Goal: Navigation & Orientation: Understand site structure

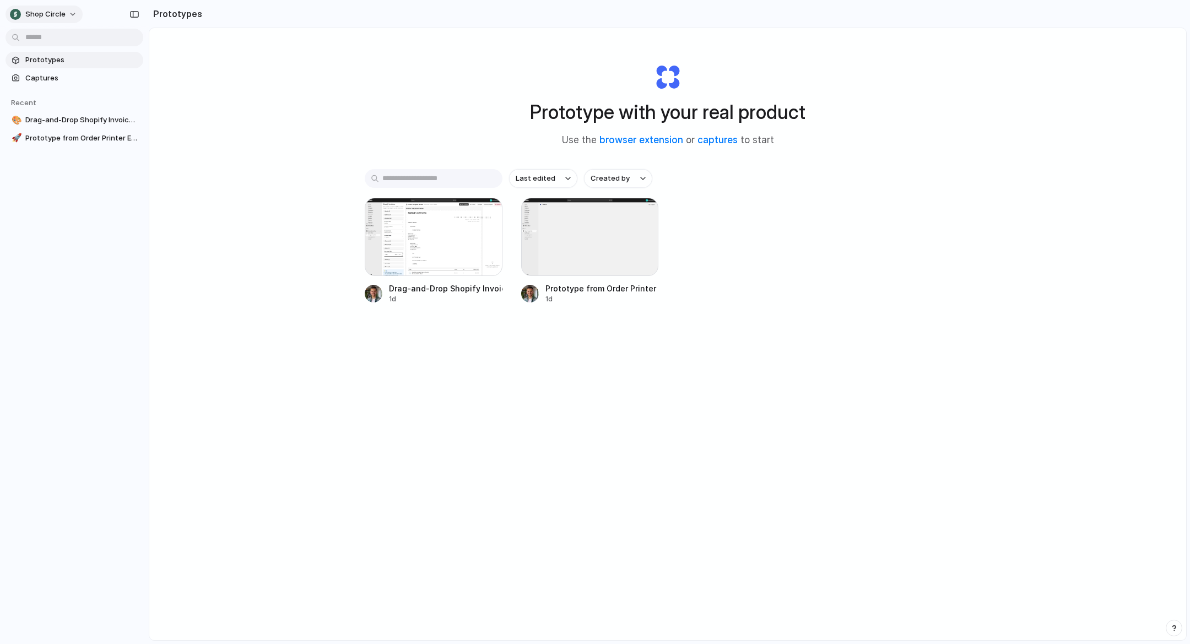
click at [18, 9] on div "Shop Circle" at bounding box center [38, 14] width 56 height 11
click at [79, 41] on li "Settings" at bounding box center [53, 39] width 91 height 18
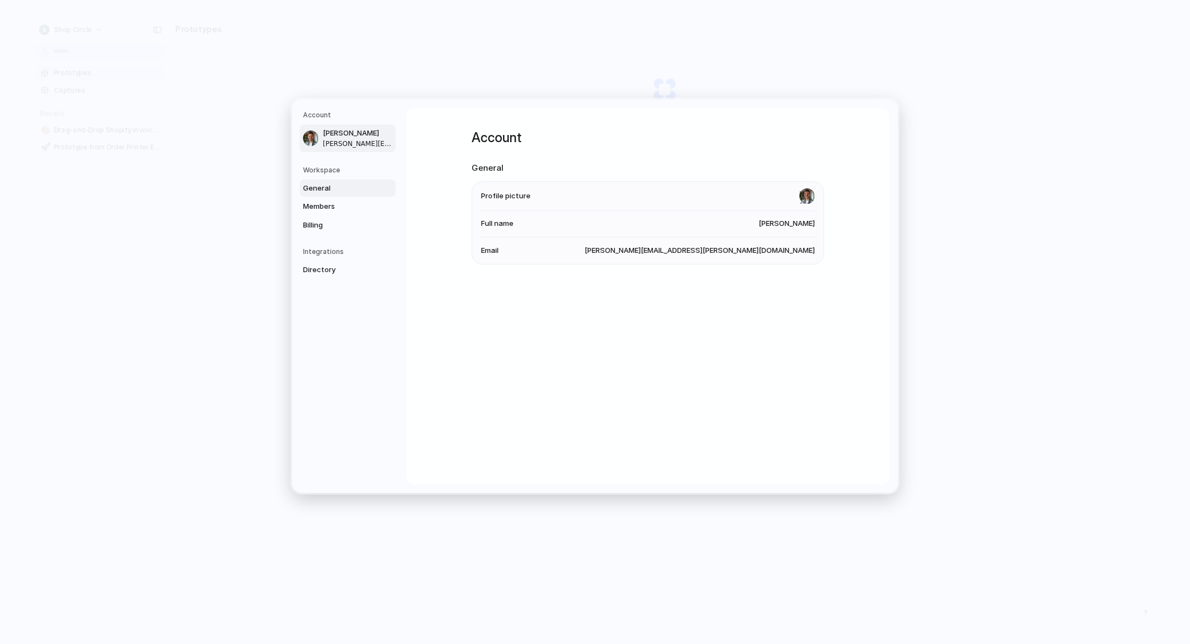
click at [348, 187] on span "General" at bounding box center [338, 188] width 71 height 11
click at [344, 196] on link "General" at bounding box center [348, 189] width 96 height 18
click at [339, 204] on span "Members" at bounding box center [338, 206] width 71 height 11
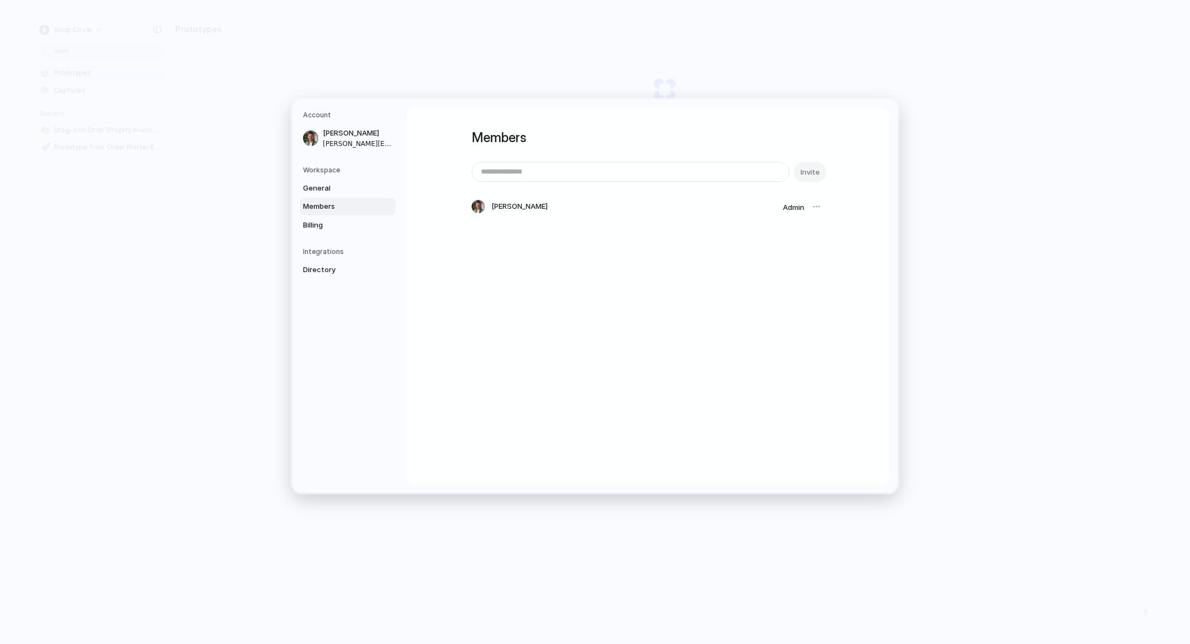
click at [339, 215] on link "Members" at bounding box center [348, 207] width 96 height 18
click at [343, 223] on span "Billing" at bounding box center [338, 225] width 71 height 11
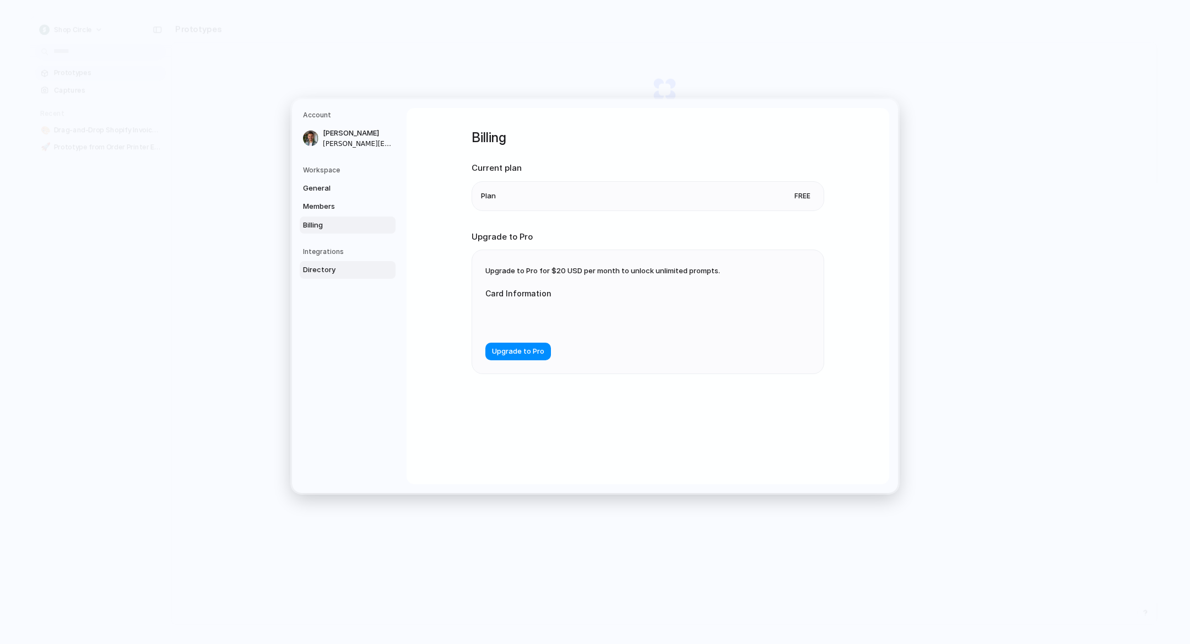
click at [346, 267] on span "Directory" at bounding box center [338, 269] width 71 height 11
